Goal: Task Accomplishment & Management: Use online tool/utility

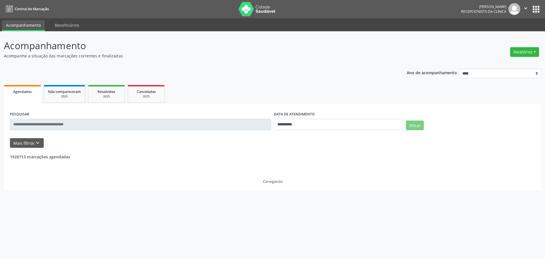
click at [531, 49] on button "Relatórios" at bounding box center [524, 52] width 29 height 10
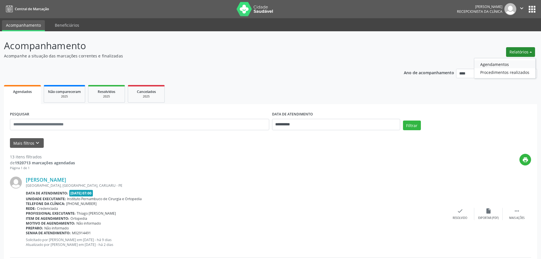
click at [487, 66] on link "Agendamentos" at bounding box center [504, 64] width 61 height 8
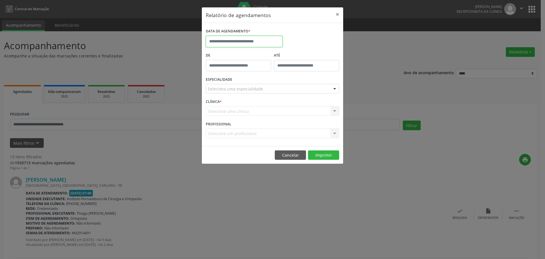
click at [257, 45] on input "text" at bounding box center [244, 41] width 77 height 11
click at [224, 96] on span "15" at bounding box center [224, 93] width 11 height 11
type input "**********"
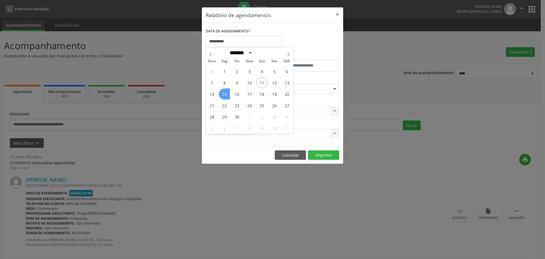
click at [224, 96] on span "15" at bounding box center [224, 93] width 11 height 11
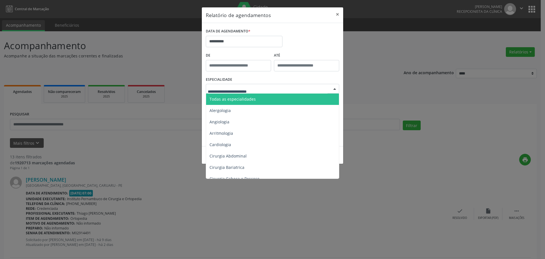
click at [252, 84] on div at bounding box center [272, 89] width 133 height 10
click at [243, 97] on span "Todas as especialidades" at bounding box center [232, 98] width 46 height 5
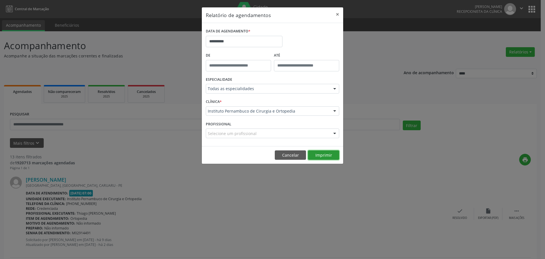
click at [328, 156] on button "Imprimir" at bounding box center [323, 155] width 31 height 10
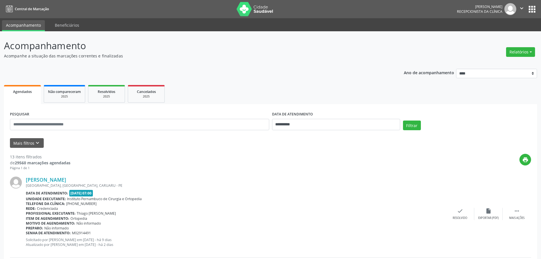
drag, startPoint x: 524, startPoint y: 53, endPoint x: 512, endPoint y: 57, distance: 12.0
click at [524, 53] on button "Relatórios" at bounding box center [520, 52] width 29 height 10
click at [501, 60] on link "Agendamentos" at bounding box center [504, 64] width 61 height 8
select select "*"
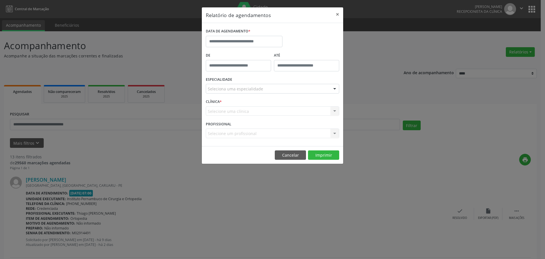
click at [253, 47] on div "DATA DE AGENDAMENTO *" at bounding box center [243, 39] width 79 height 24
click at [258, 41] on input "text" at bounding box center [244, 41] width 77 height 11
click at [259, 83] on span "11" at bounding box center [261, 82] width 11 height 11
type input "**********"
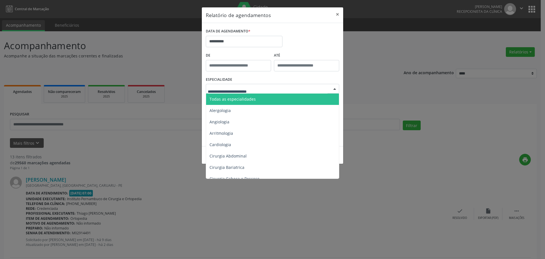
click at [254, 97] on span "Todas as especialidades" at bounding box center [273, 98] width 134 height 11
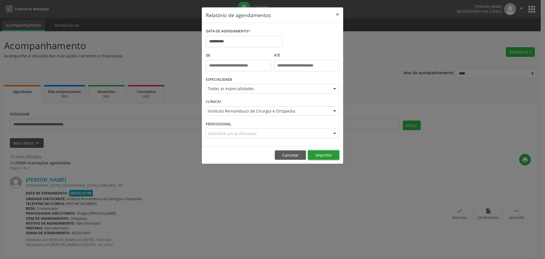
click at [327, 159] on button "Imprimir" at bounding box center [323, 155] width 31 height 10
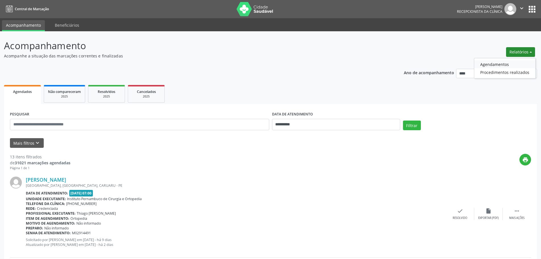
click at [500, 63] on link "Agendamentos" at bounding box center [504, 64] width 61 height 8
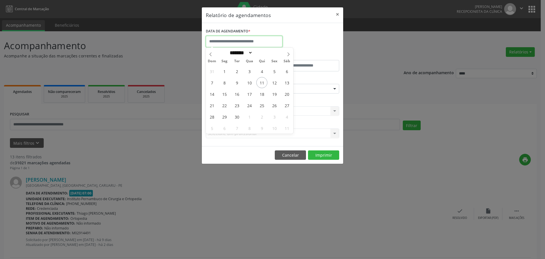
click at [257, 43] on input "text" at bounding box center [244, 41] width 77 height 11
click at [277, 85] on span "12" at bounding box center [274, 82] width 11 height 11
type input "**********"
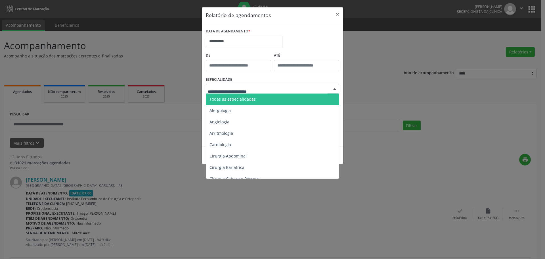
click at [243, 100] on span "Todas as especialidades" at bounding box center [232, 98] width 46 height 5
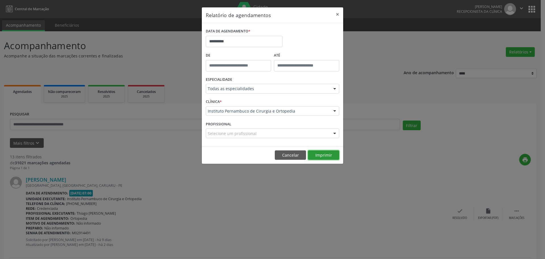
click at [322, 154] on button "Imprimir" at bounding box center [323, 155] width 31 height 10
